Goal: Task Accomplishment & Management: Use online tool/utility

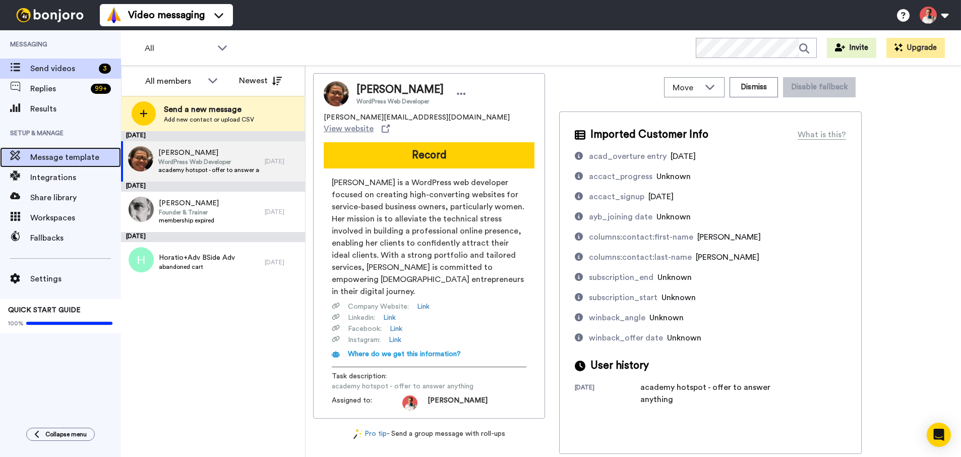
click at [91, 155] on span "Message template" at bounding box center [75, 157] width 91 height 12
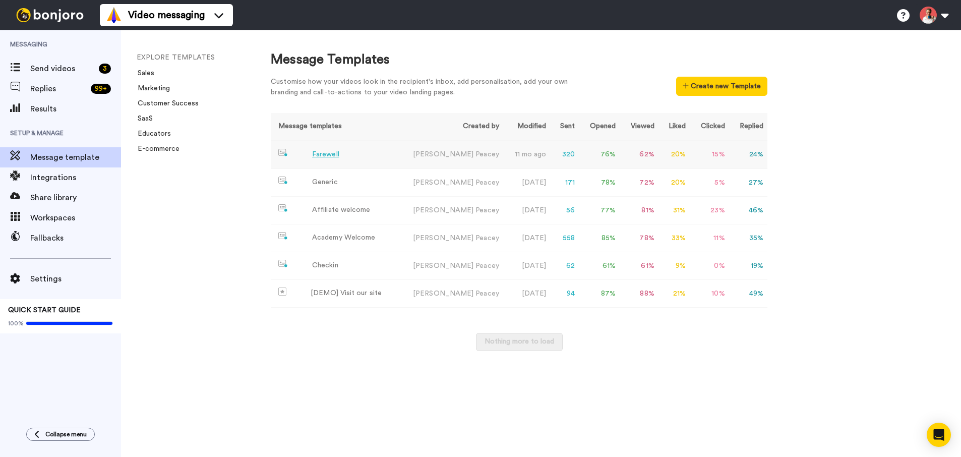
click at [327, 152] on div "Farewell" at bounding box center [325, 154] width 27 height 11
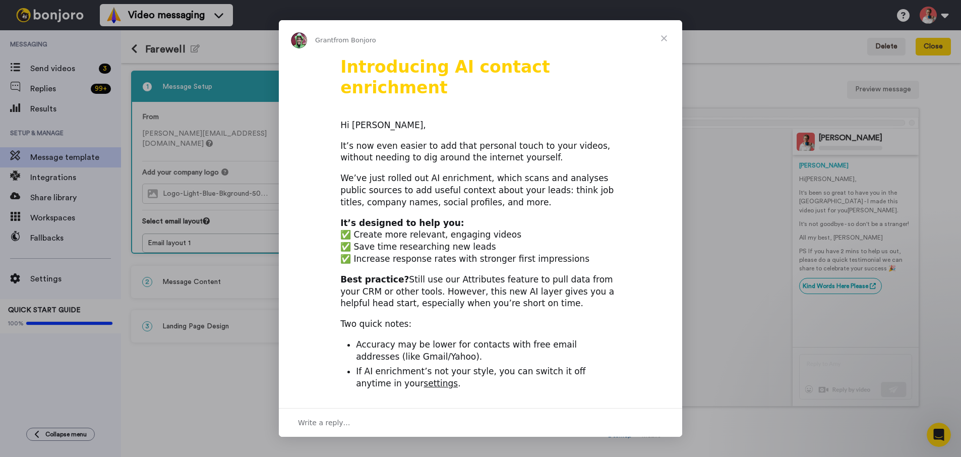
click at [665, 40] on span "Close" at bounding box center [664, 38] width 36 height 36
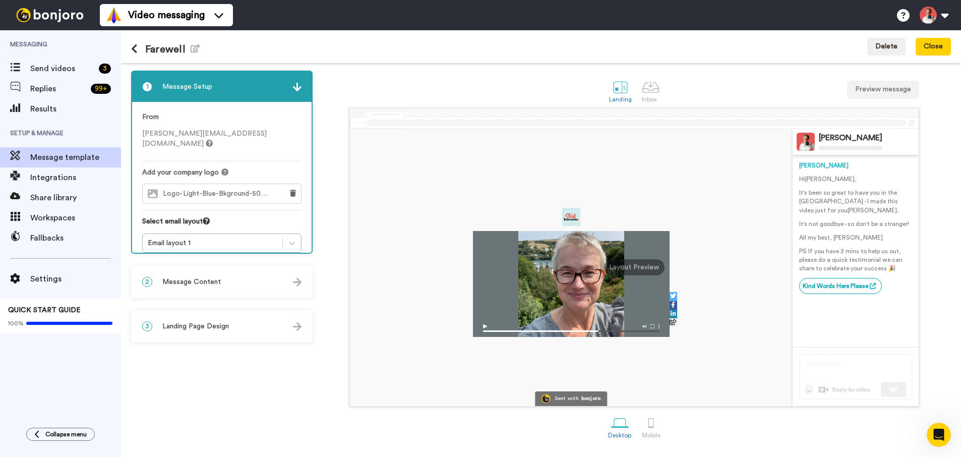
click at [186, 288] on div "2 Message Content" at bounding box center [221, 282] width 179 height 30
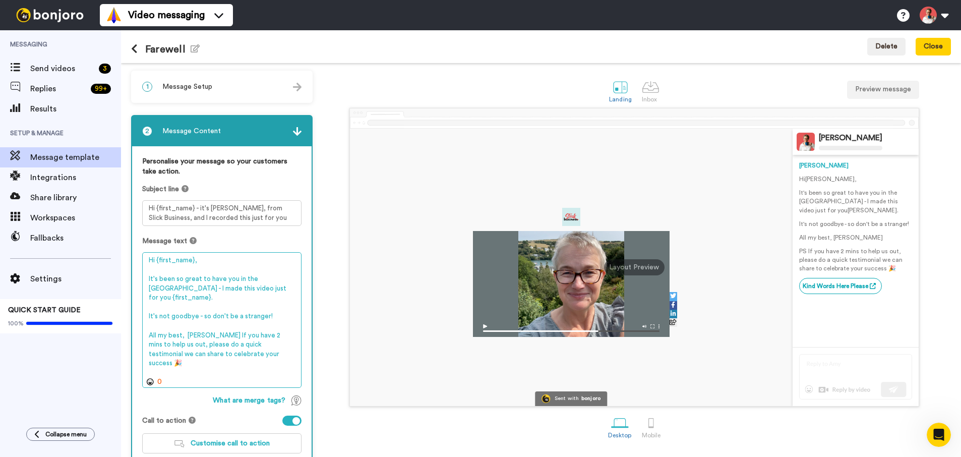
click at [182, 292] on textarea "Hi {first_name}, It's been so great to have you in the [GEOGRAPHIC_DATA] - I ma…" at bounding box center [221, 320] width 159 height 136
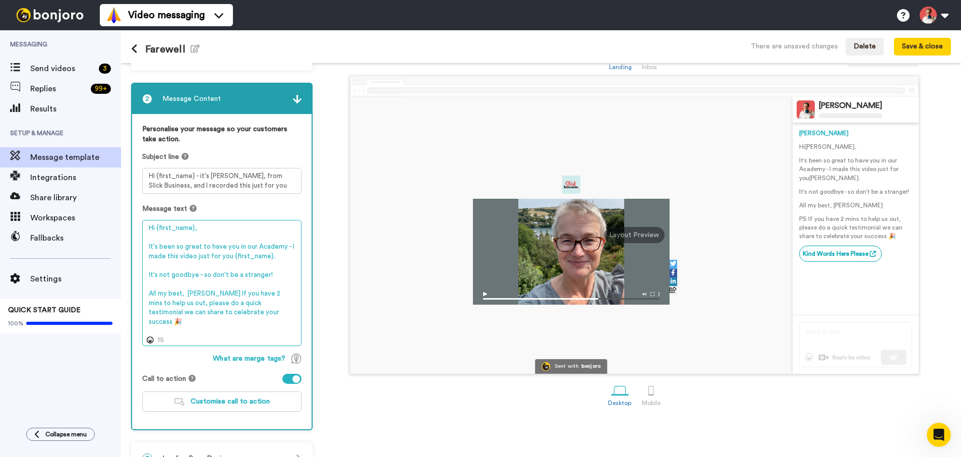
scroll to position [57, 0]
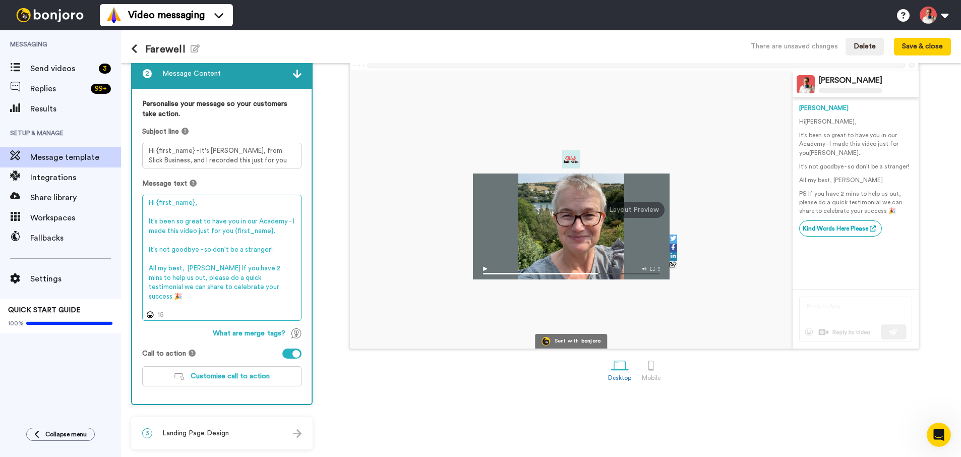
type textarea "Hi {first_name}, It's been so great to have you in our Academy - I made this vi…"
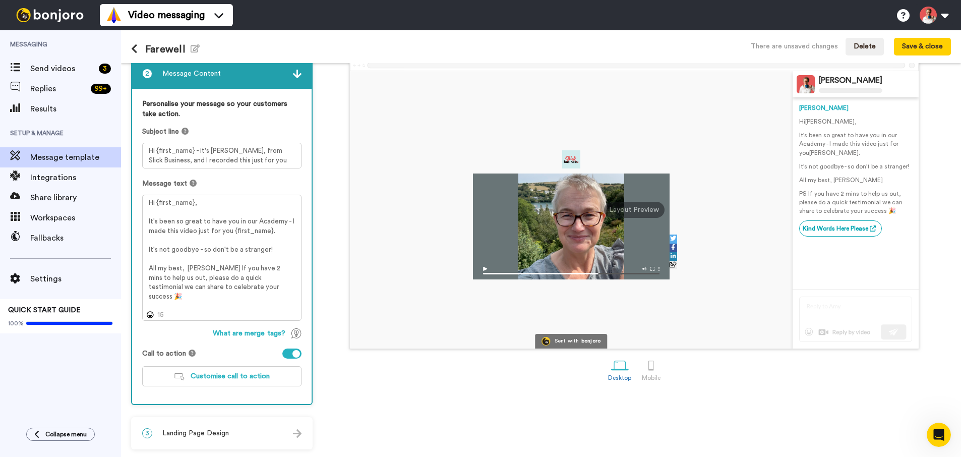
click at [251, 428] on div "3 Landing Page Design" at bounding box center [221, 433] width 179 height 30
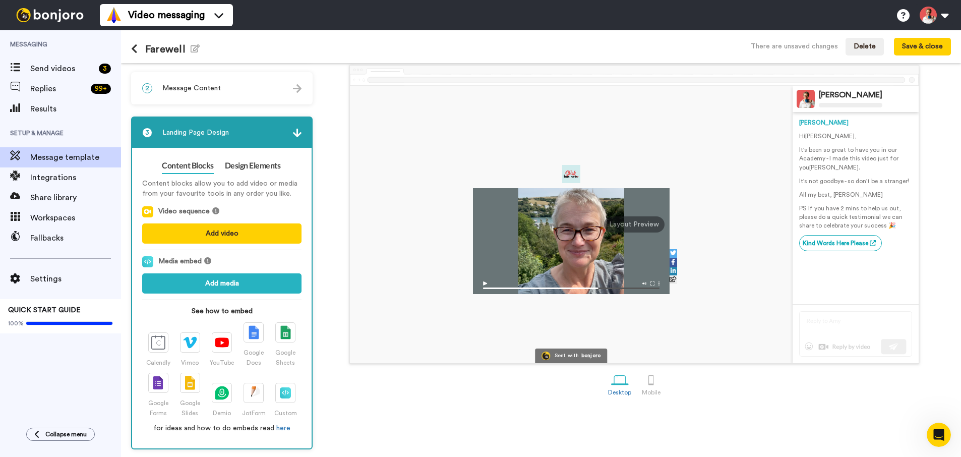
scroll to position [43, 0]
click at [296, 137] on img at bounding box center [297, 133] width 9 height 9
click at [296, 134] on img at bounding box center [297, 133] width 9 height 9
click at [216, 86] on span "Message Content" at bounding box center [191, 88] width 58 height 10
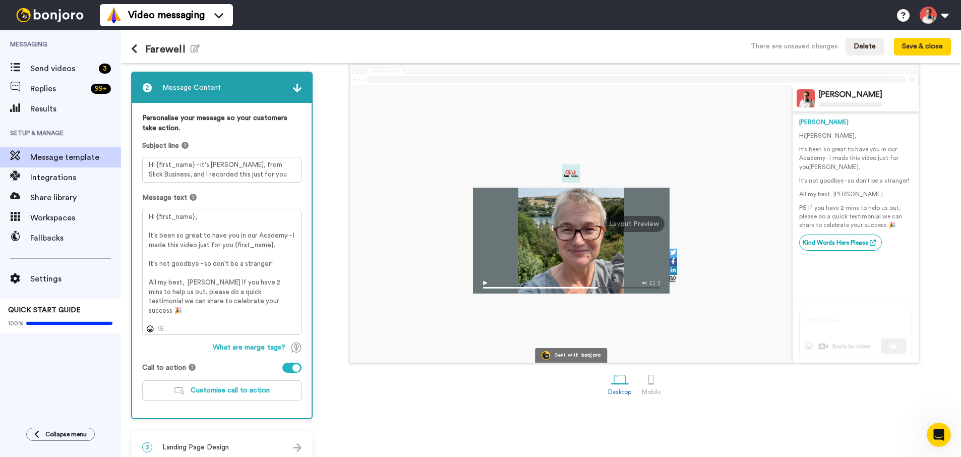
scroll to position [57, 0]
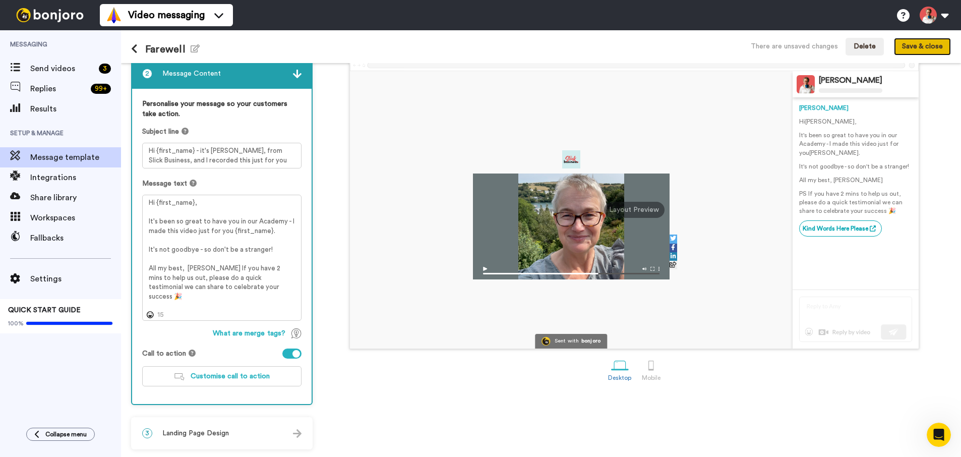
click at [934, 43] on button "Save & close" at bounding box center [922, 47] width 57 height 18
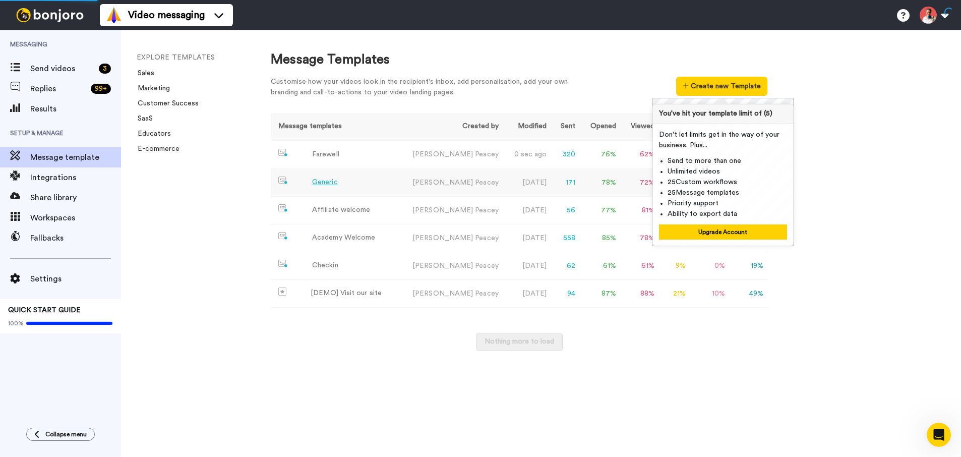
click at [325, 184] on div "Generic" at bounding box center [325, 182] width 26 height 11
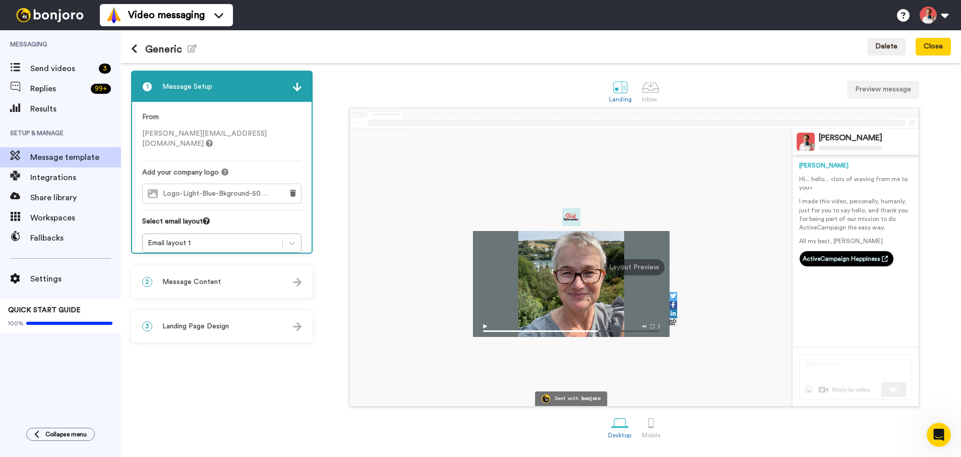
click at [186, 290] on div "2 Message Content" at bounding box center [221, 282] width 179 height 30
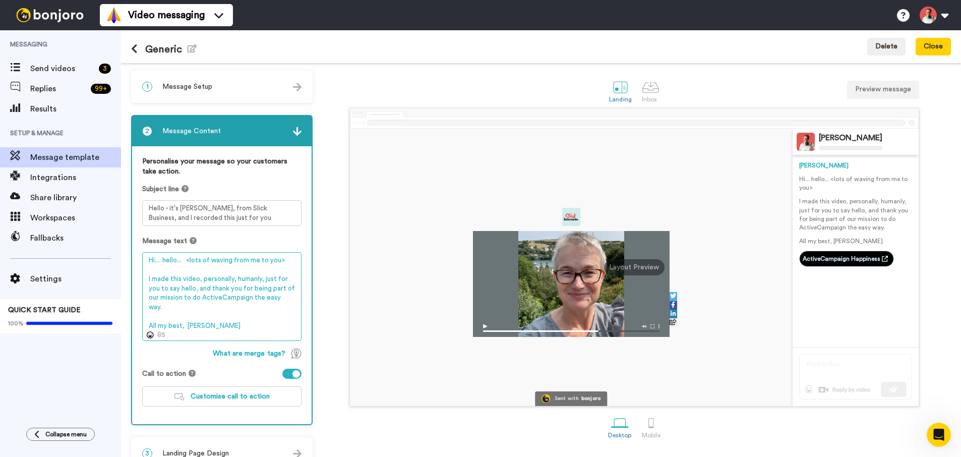
click at [227, 298] on textarea "Hi... hello... <lots of waving from me to you> I made this video, personally, h…" at bounding box center [221, 296] width 159 height 89
click at [245, 296] on textarea "Hi... hello... <lots of waving from me to you> I made this video, personally, h…" at bounding box center [221, 296] width 159 height 89
click at [230, 332] on textarea "Hi... hello... <lots of waving from me to you> I made this video, personally, h…" at bounding box center [221, 296] width 159 height 89
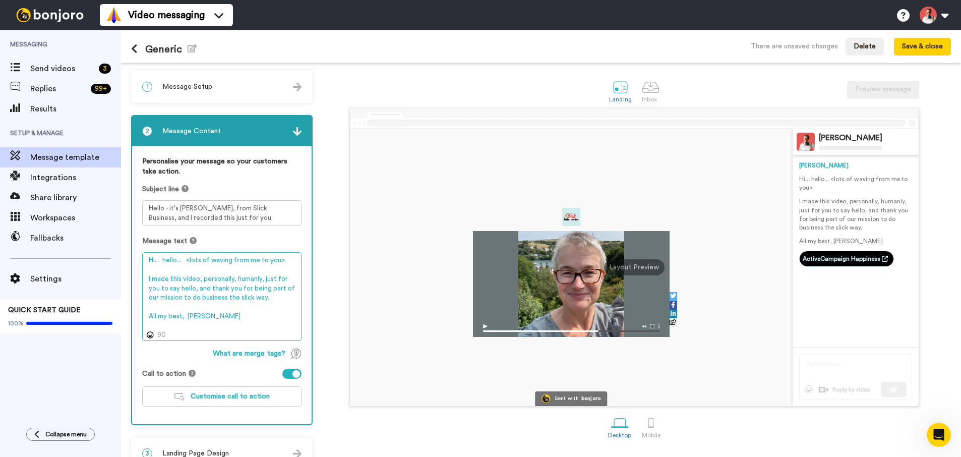
click at [243, 318] on textarea "Hi... hello... <lots of waving from me to you> I made this video, personally, h…" at bounding box center [221, 296] width 159 height 89
click at [216, 298] on textarea "Hi... hello... <lots of waving from me to you> I made this video, personally, h…" at bounding box center [221, 296] width 159 height 89
paste textarea "automation"
click at [288, 300] on textarea "Hi... hello... <lots of waving from me to you> I made this video, personally, h…" at bounding box center [221, 296] width 159 height 89
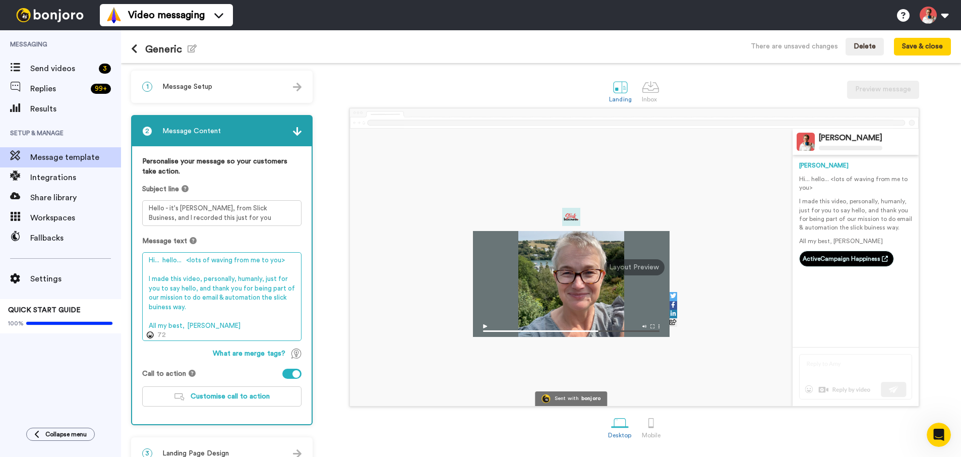
click at [159, 306] on textarea "Hi... hello... <lots of waving from me to you> I made this video, personally, h…" at bounding box center [221, 296] width 159 height 89
drag, startPoint x: 271, startPoint y: 299, endPoint x: 169, endPoint y: 306, distance: 102.1
click at [169, 306] on textarea "Hi... hello... <lots of waving from me to you> I made this video, personally, h…" at bounding box center [221, 296] width 159 height 89
paste textarea "Slick Business"
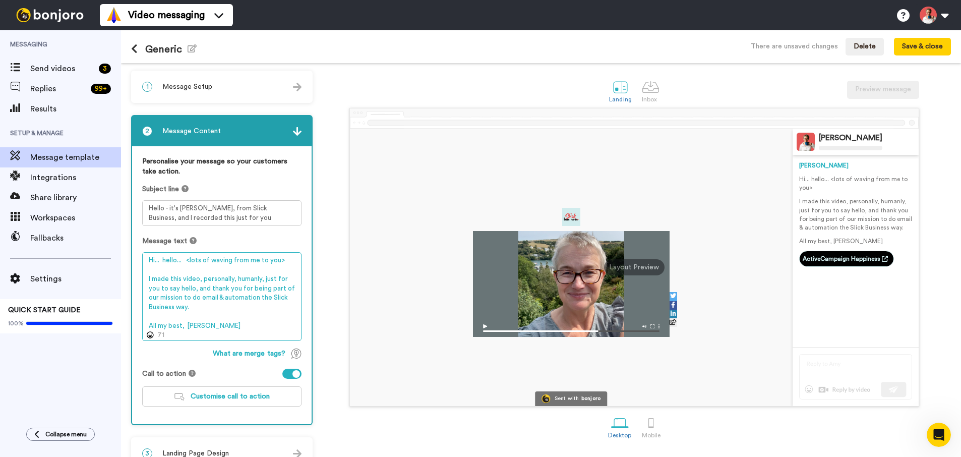
click at [211, 312] on textarea "Hi... hello... <lots of waving from me to you> I made this video, personally, h…" at bounding box center [221, 296] width 159 height 89
click at [210, 312] on textarea "Hi... hello... <lots of waving from me to you> I made this video, personally, h…" at bounding box center [221, 296] width 159 height 89
click at [206, 310] on textarea "Hi... hello... <lots of waving from me to you> I made this video, personally, h…" at bounding box center [221, 296] width 159 height 89
click at [208, 311] on textarea "Hi... hello... <lots of waving from me to you> I made this video, personally, h…" at bounding box center [221, 296] width 159 height 89
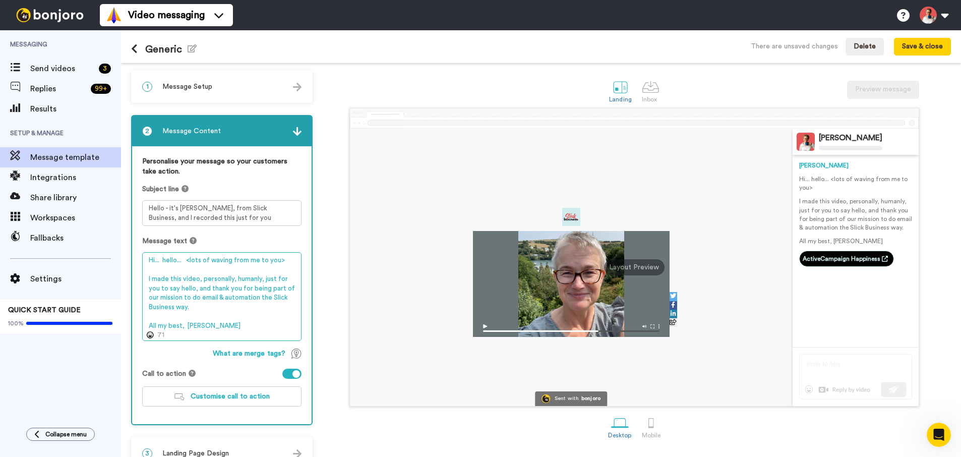
click at [211, 291] on textarea "Hi... hello... <lots of waving from me to you> I made this video, personally, h…" at bounding box center [221, 296] width 159 height 89
click at [243, 310] on textarea "Hi... hello... <lots of waving from me to you> I made this video, personally, h…" at bounding box center [221, 296] width 159 height 89
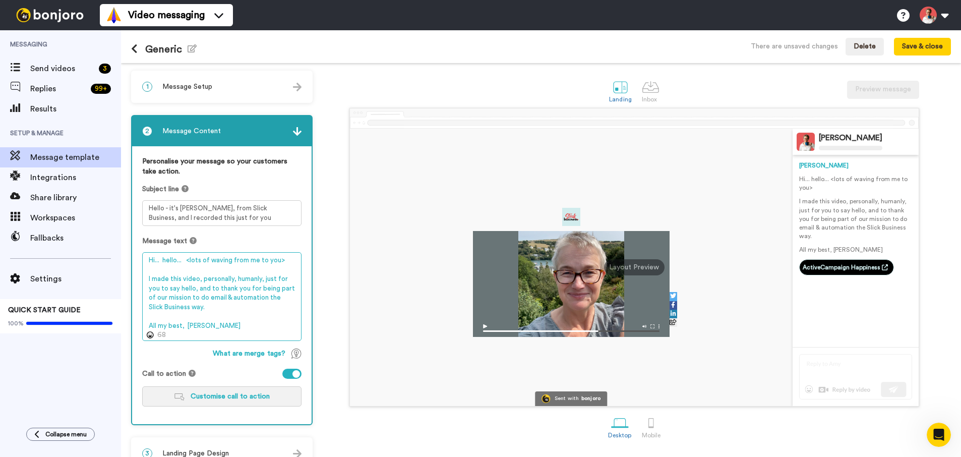
type textarea "Hi... hello... <lots of waving from me to you> I made this video, personally, h…"
click at [244, 393] on span "Customise call to action" at bounding box center [230, 396] width 79 height 7
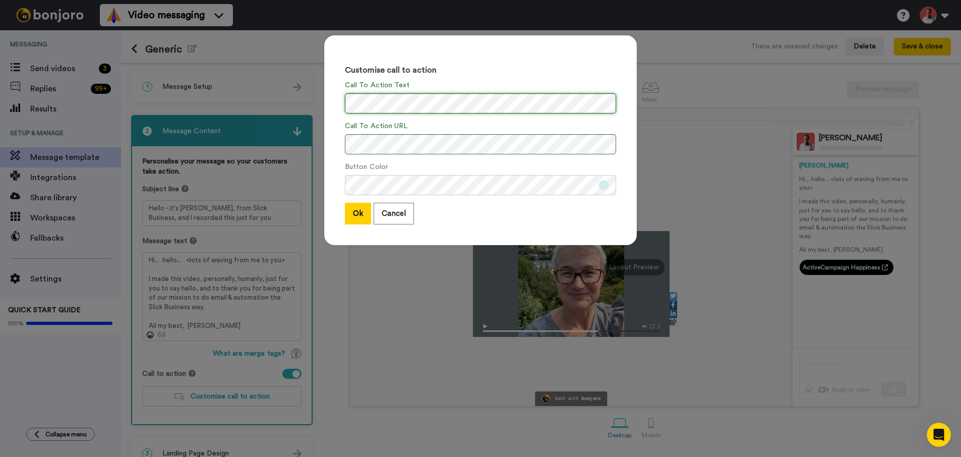
click at [340, 102] on div "Customise call to action Call To Action Text Call To Action URL Button Color Ok…" at bounding box center [480, 140] width 312 height 210
click at [350, 214] on button "Ok" at bounding box center [358, 214] width 26 height 22
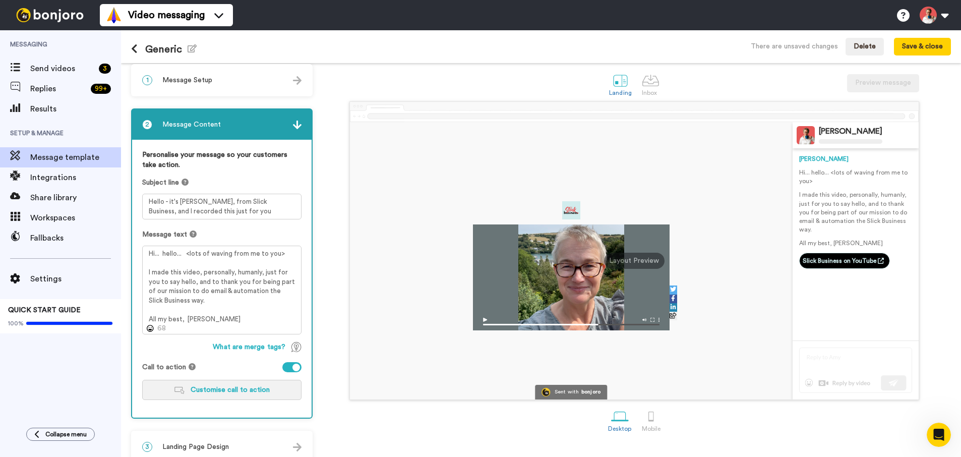
scroll to position [20, 0]
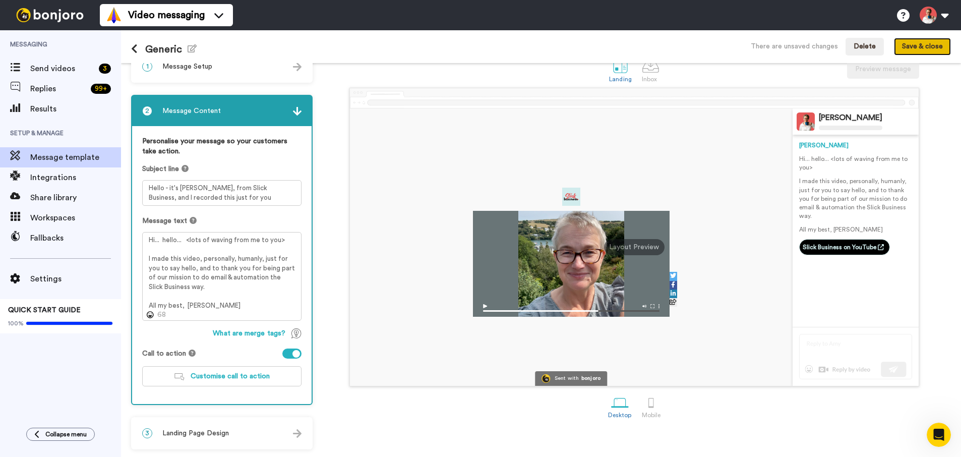
click at [916, 50] on button "Save & close" at bounding box center [922, 47] width 57 height 18
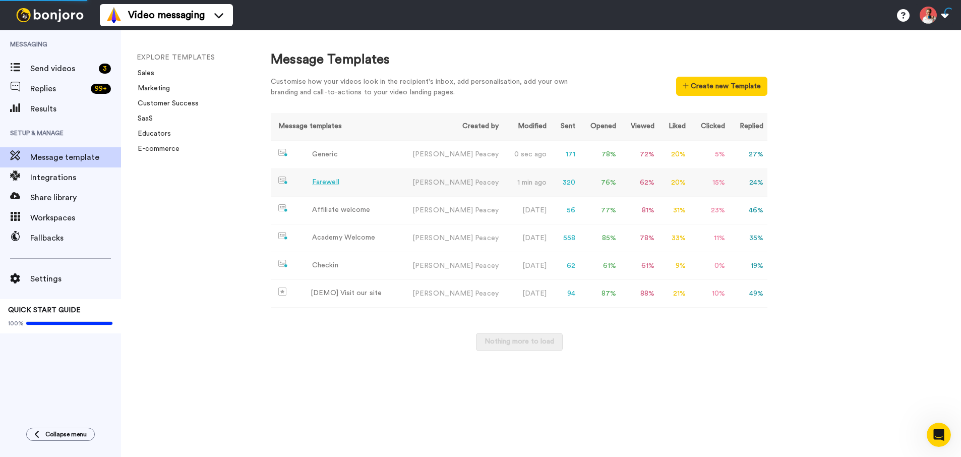
click at [320, 181] on div "Farewell" at bounding box center [325, 182] width 27 height 11
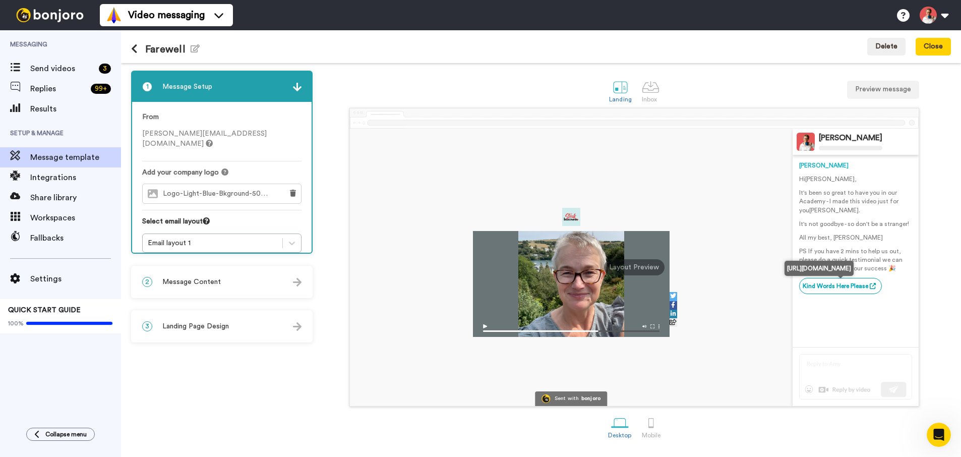
click at [814, 287] on link "Kind Words Here Please" at bounding box center [840, 286] width 83 height 16
click at [206, 271] on div "2 Message Content" at bounding box center [221, 282] width 179 height 30
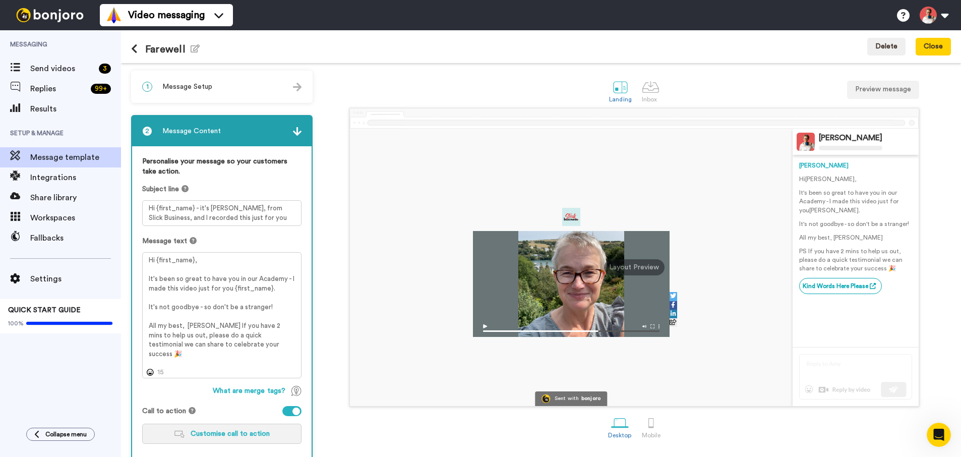
click at [179, 434] on img "button" at bounding box center [179, 433] width 10 height 7
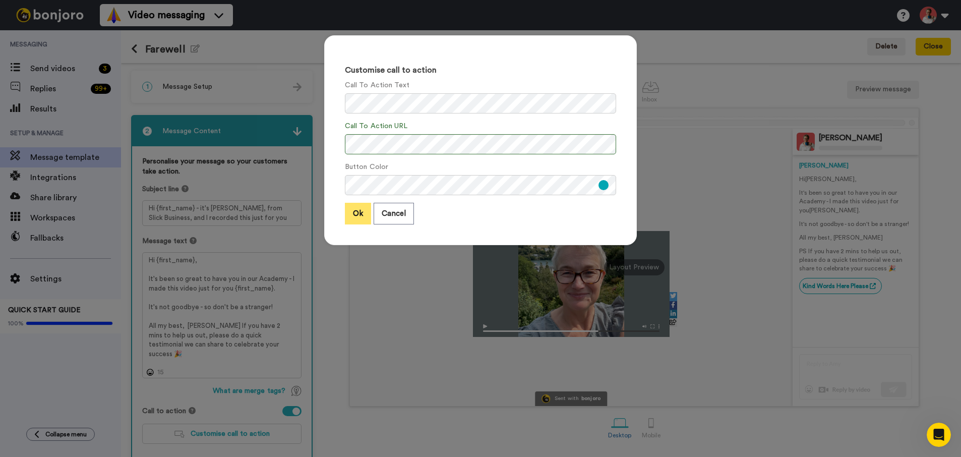
click at [356, 217] on button "Ok" at bounding box center [358, 214] width 26 height 22
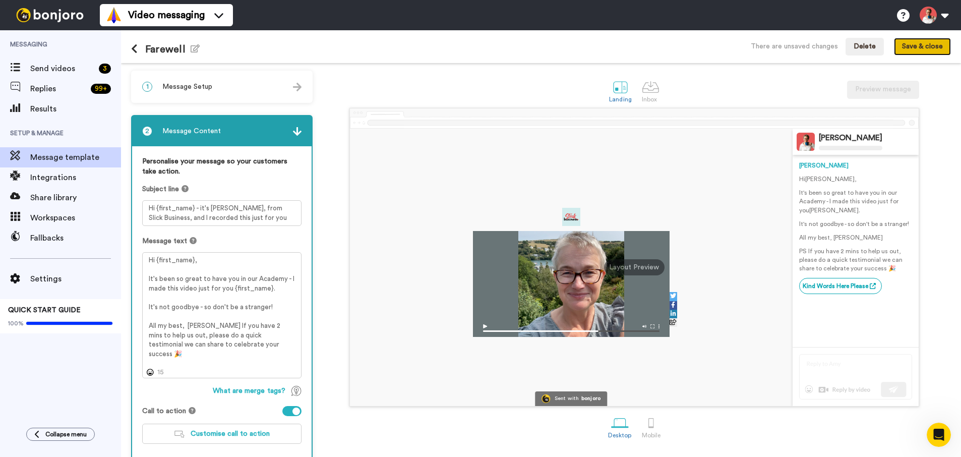
click at [930, 52] on button "Save & close" at bounding box center [922, 47] width 57 height 18
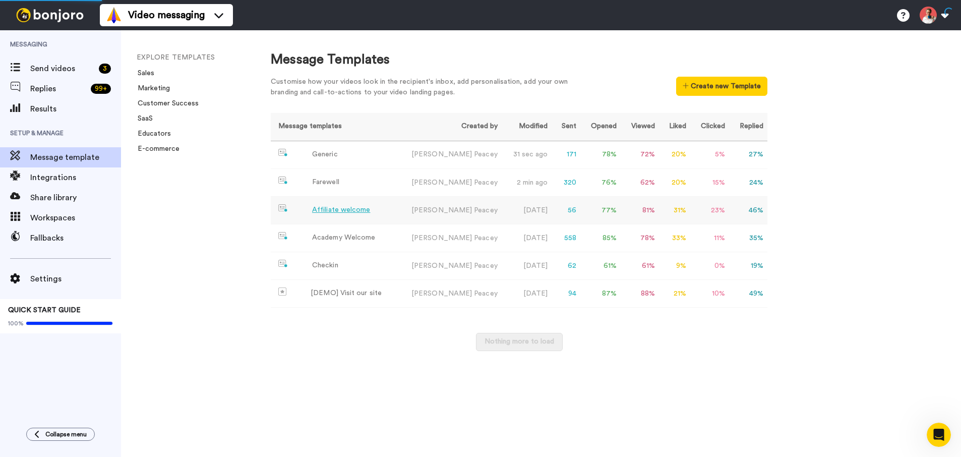
click at [344, 213] on div "Affiliate welcome" at bounding box center [341, 210] width 58 height 11
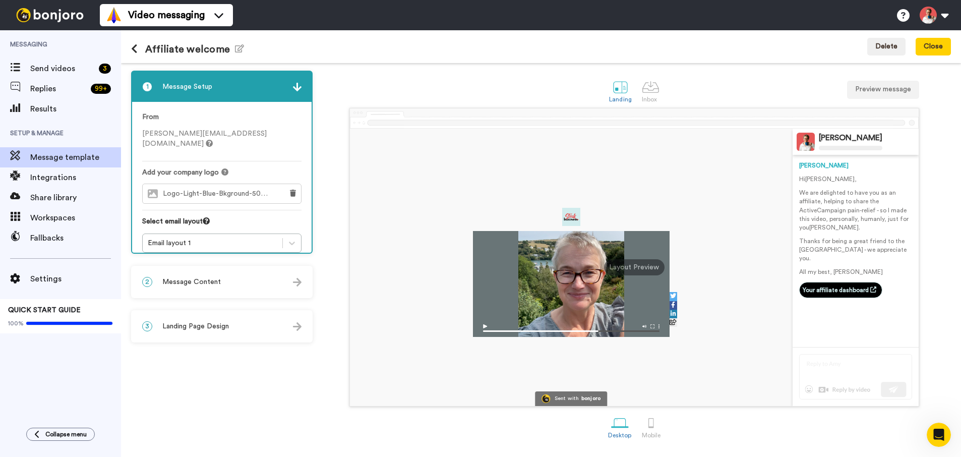
click at [225, 283] on div "2 Message Content" at bounding box center [221, 282] width 179 height 30
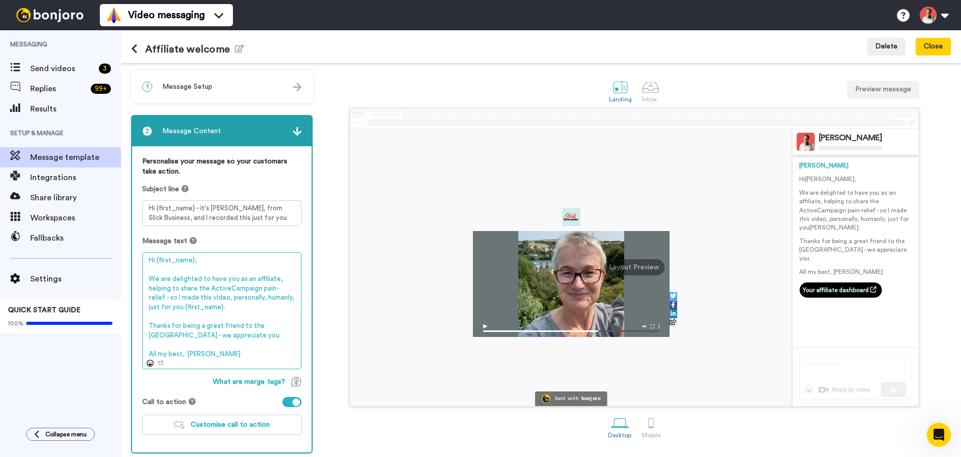
click at [234, 290] on textarea "Hi {first_name}, We are delighted to have you as an affiliate, helping to share…" at bounding box center [221, 310] width 159 height 117
click at [207, 288] on textarea "Hi {first_name}, We are delighted to have you as an affiliate, helping to share…" at bounding box center [221, 310] width 159 height 117
drag, startPoint x: 210, startPoint y: 290, endPoint x: 290, endPoint y: 291, distance: 80.7
click at [290, 291] on textarea "Hi {first_name}, We are delighted to have you as an affiliate, helping to share…" at bounding box center [221, 310] width 159 height 117
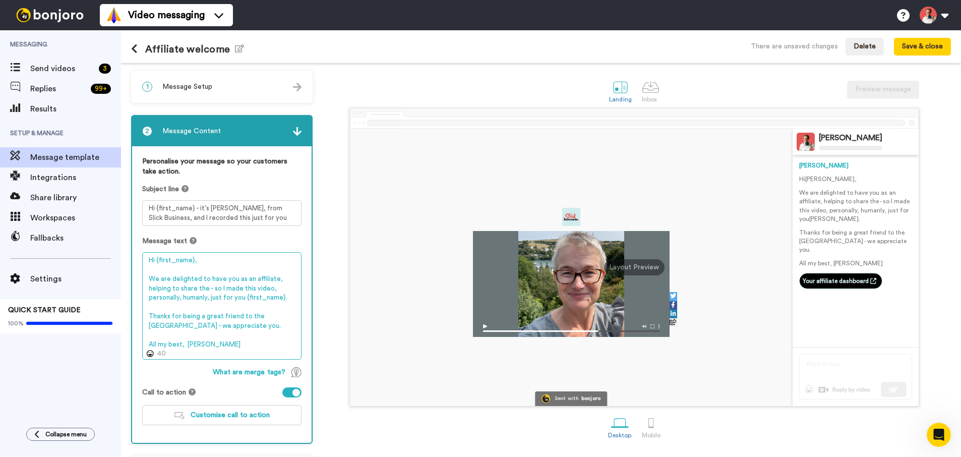
paste textarea "Slick Business"
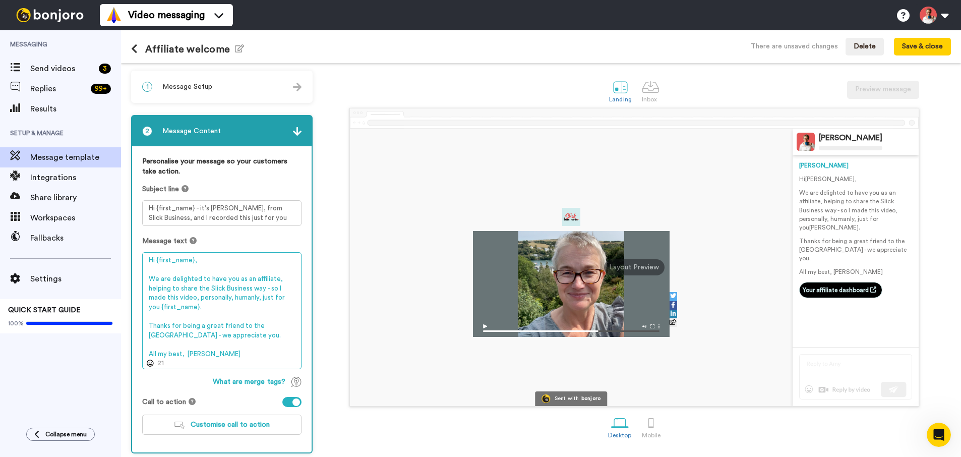
click at [210, 308] on textarea "Hi {first_name}, We are delighted to have you as an affiliate, helping to share…" at bounding box center [221, 310] width 159 height 117
click at [181, 334] on textarea "Hi {first_name}, We are delighted to have you as an affiliate, helping to share…" at bounding box center [221, 310] width 159 height 117
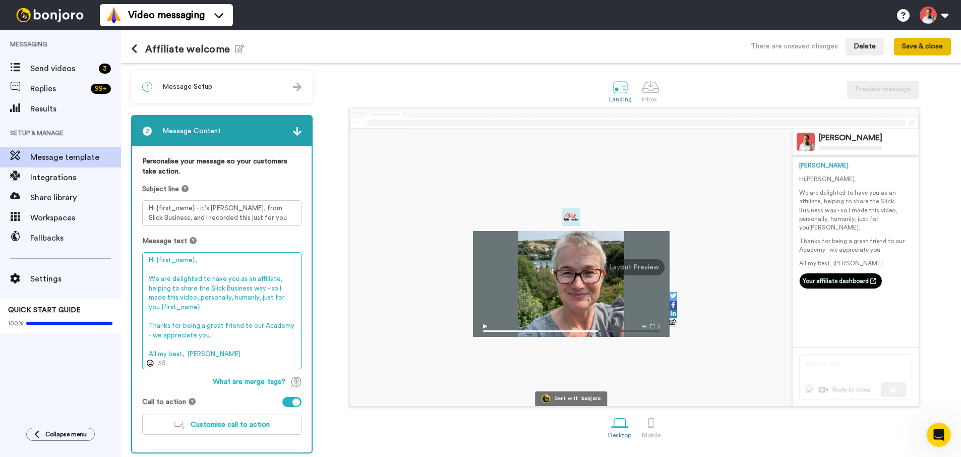
type textarea "Hi {first_name}, We are delighted to have you as an affiliate, helping to share…"
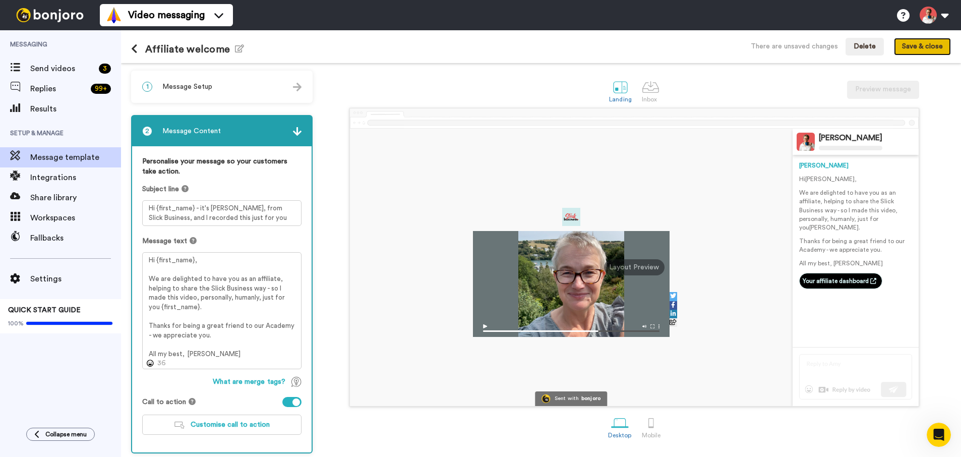
click at [924, 51] on button "Save & close" at bounding box center [922, 47] width 57 height 18
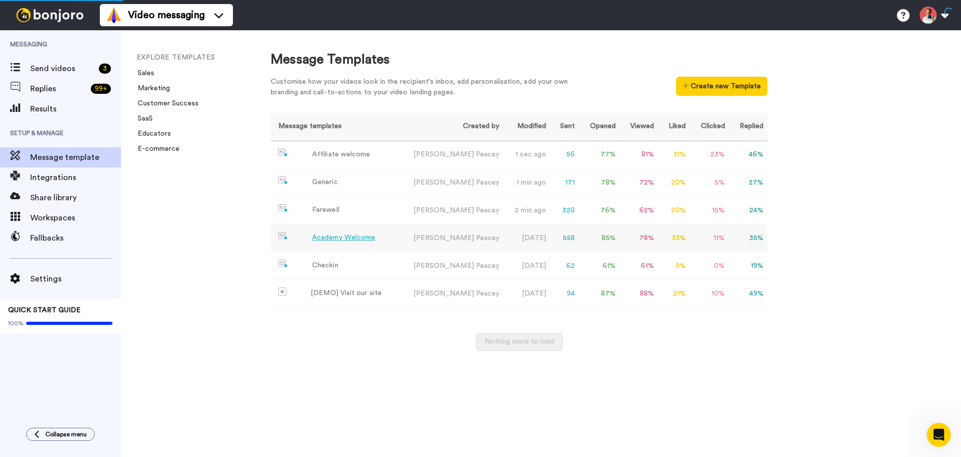
click at [330, 242] on div "Academy Welcome" at bounding box center [343, 237] width 63 height 11
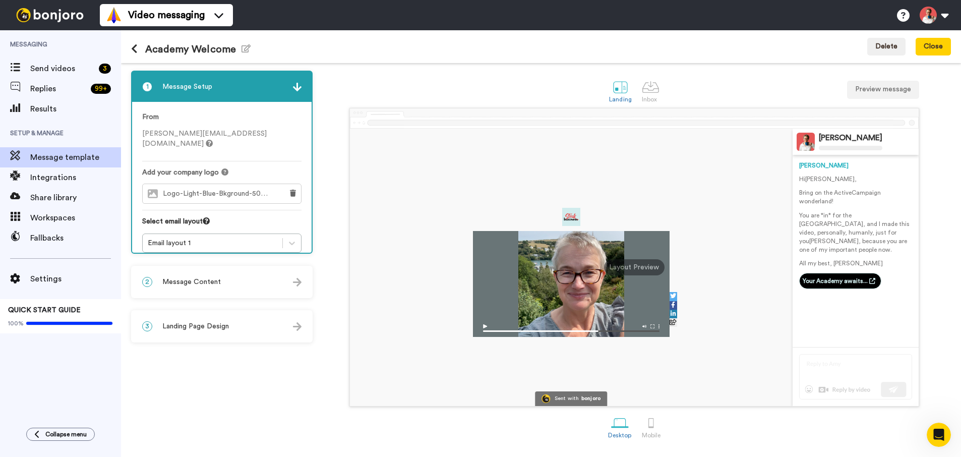
click at [182, 282] on span "Message Content" at bounding box center [191, 282] width 58 height 10
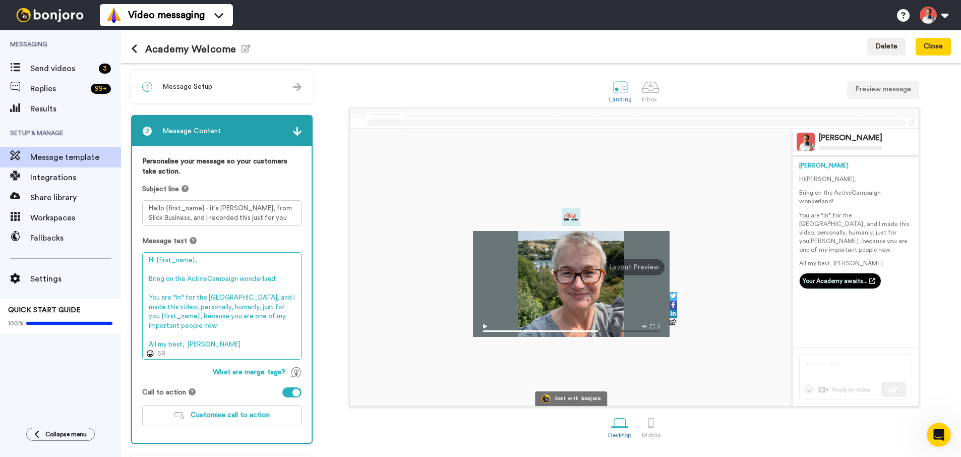
click at [215, 280] on textarea "Hi {first_name}, Bring on the ActiveCampaign wonderland! You are *in* for the […" at bounding box center [221, 305] width 159 height 107
click at [226, 298] on textarea "Hi {first_name}, Bring on the email & automation wonderland! You are *in* for t…" at bounding box center [221, 305] width 159 height 107
paste textarea "Slick Business"
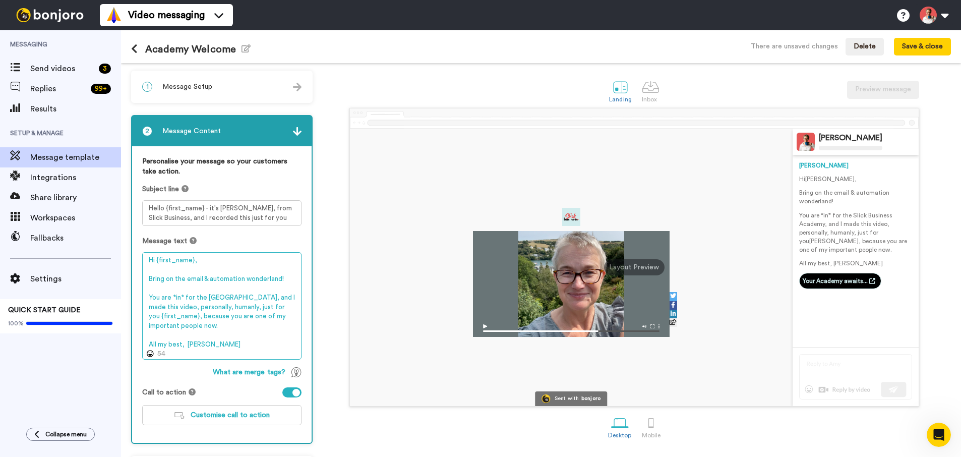
click at [218, 340] on textarea "Hi {first_name}, Bring on the email & automation wonderland! You are *in* for t…" at bounding box center [221, 305] width 159 height 107
click at [220, 331] on textarea "Hi {first_name}, Bring on the email & automation wonderland! You are *in* for t…" at bounding box center [221, 305] width 159 height 107
click at [218, 343] on textarea "Hi {first_name}, Bring on the email & automation wonderland! You are *in* for t…" at bounding box center [221, 305] width 159 height 107
type textarea "Hi {first_name}, Bring on the email & automation wonderland! You are *in* for t…"
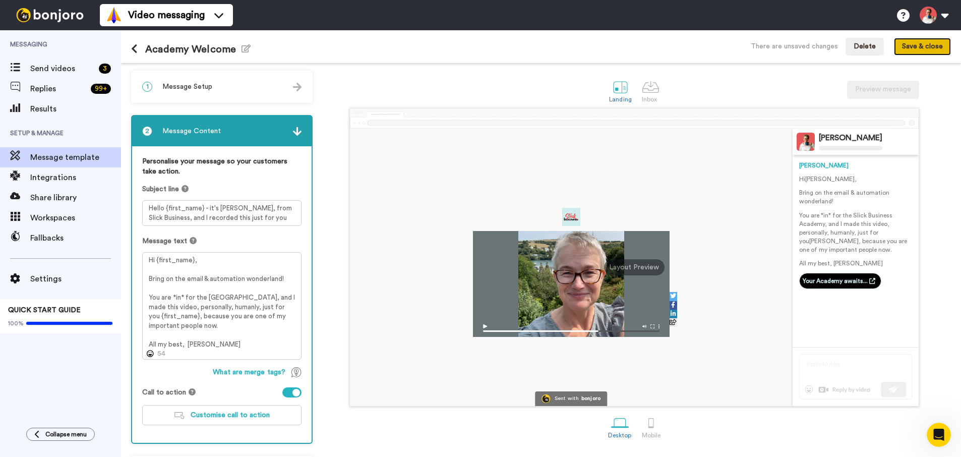
click at [912, 42] on button "Save & close" at bounding box center [922, 47] width 57 height 18
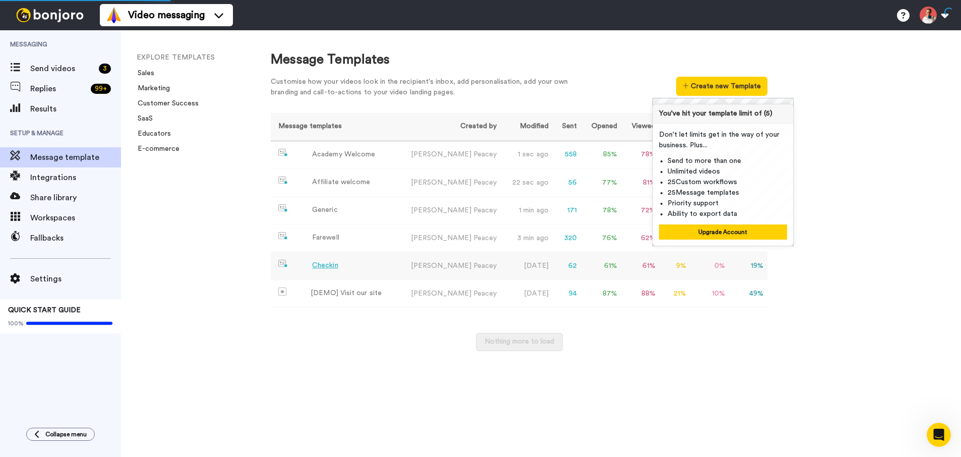
click at [330, 261] on div "Checkin" at bounding box center [325, 265] width 26 height 11
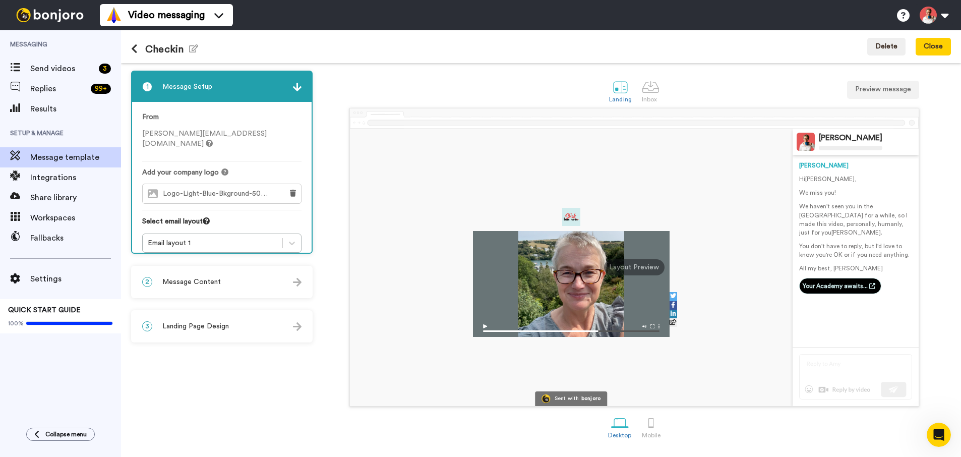
click at [200, 287] on div "2 Message Content" at bounding box center [221, 282] width 179 height 30
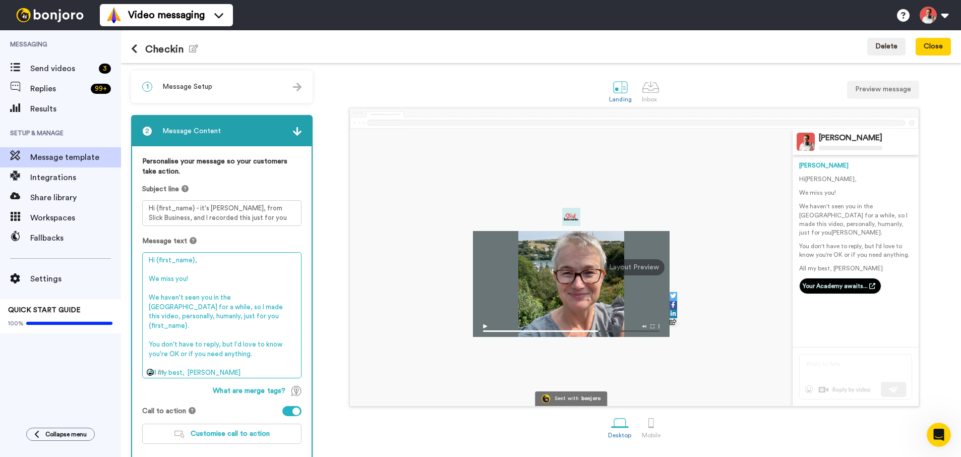
click at [246, 295] on textarea "Hi {first_name}, We miss you! We haven't seen you in the [GEOGRAPHIC_DATA] for …" at bounding box center [221, 315] width 159 height 126
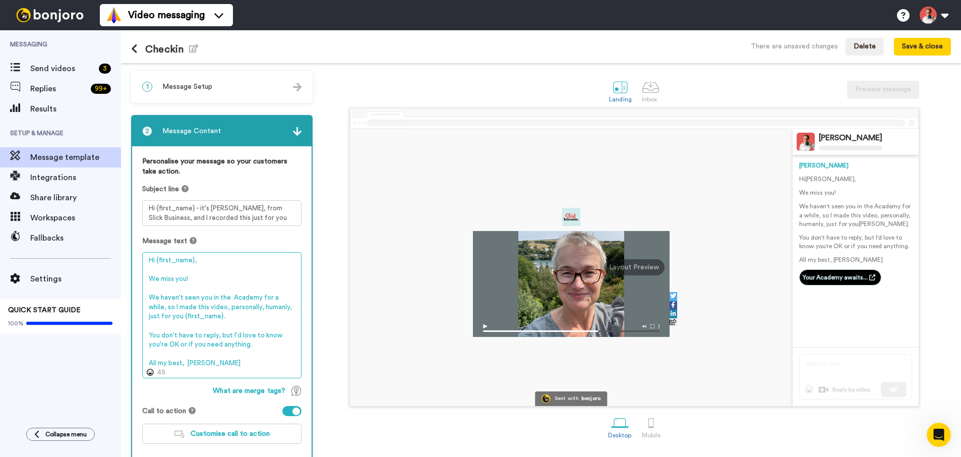
paste textarea "Slick Business"
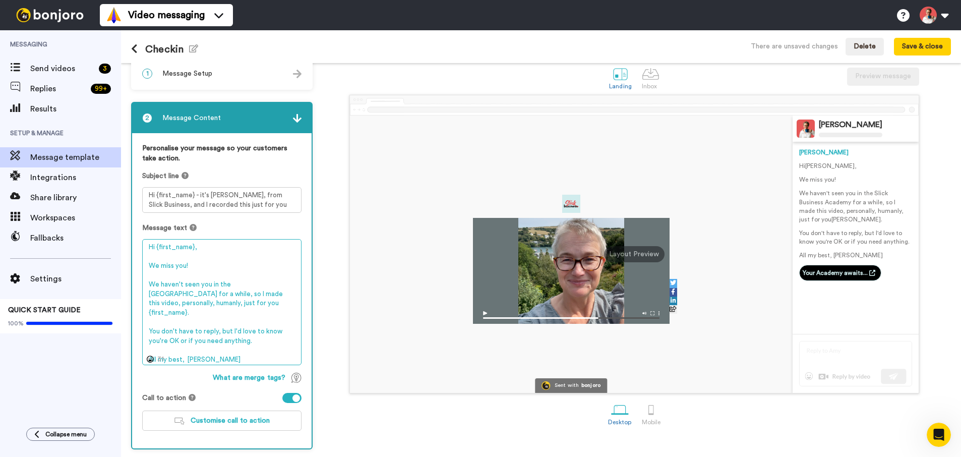
scroll to position [20, 0]
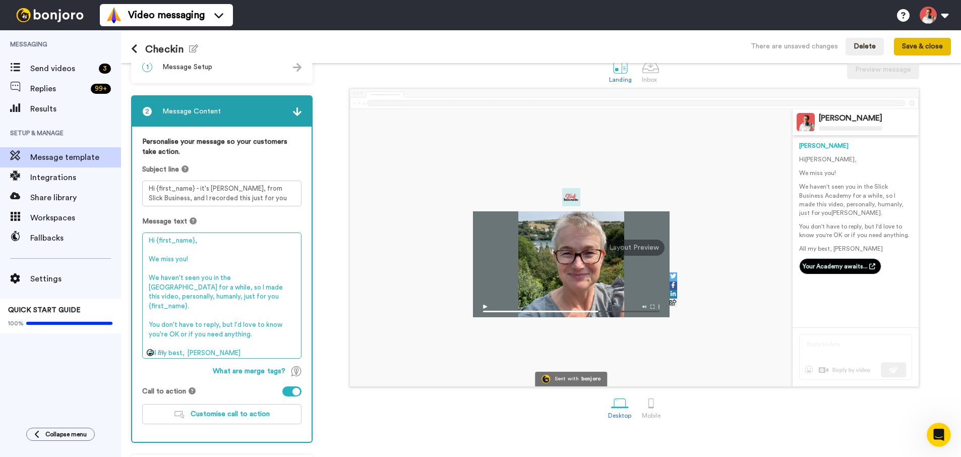
type textarea "Hi {first_name}, We miss you! We haven't seen you in the [GEOGRAPHIC_DATA] for …"
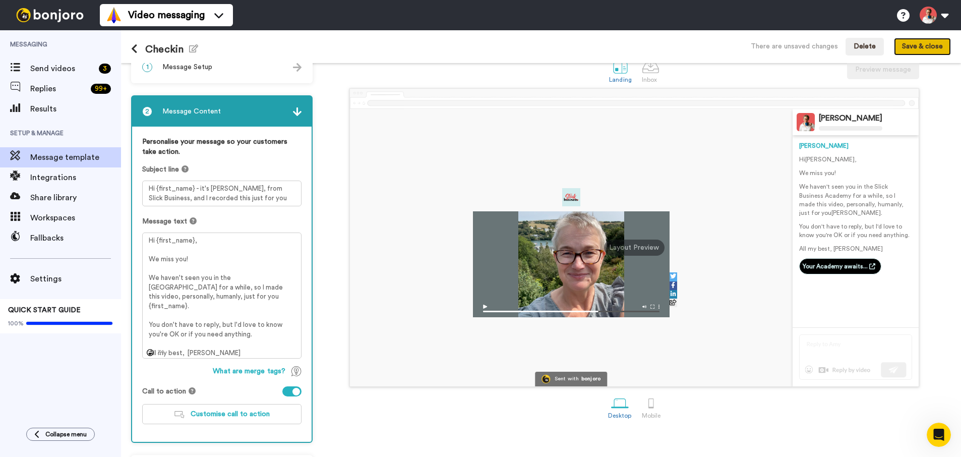
click at [945, 43] on button "Save & close" at bounding box center [922, 47] width 57 height 18
